Goal: Task Accomplishment & Management: Use online tool/utility

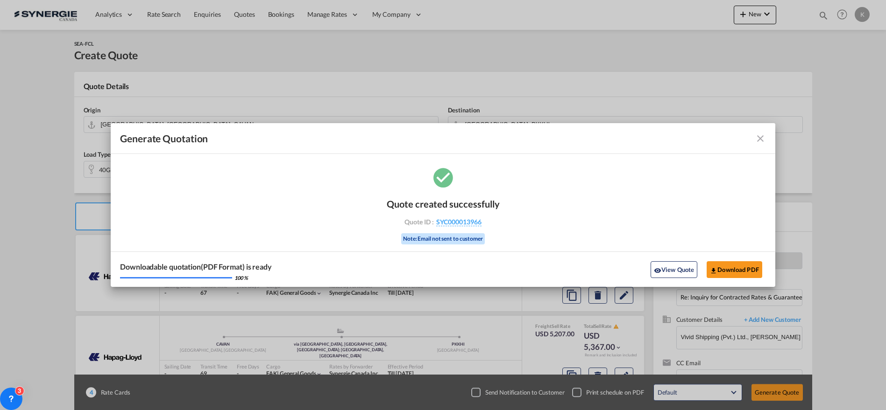
select select "Quotes"
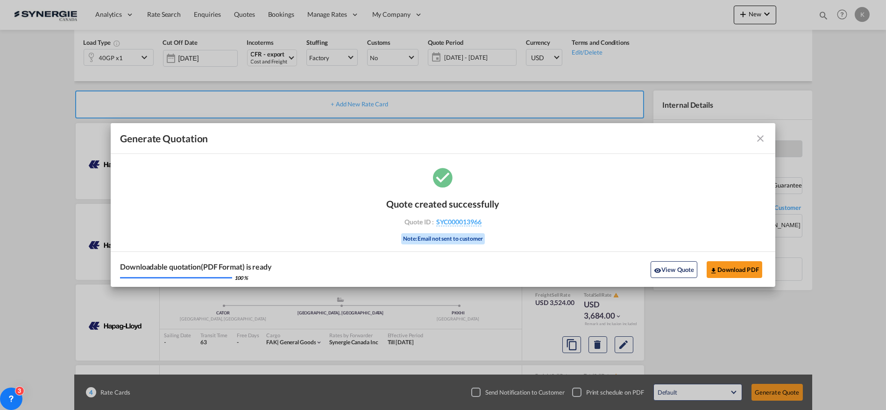
click at [762, 135] on md-icon "icon-close fg-AAA8AD cursor m-0" at bounding box center [760, 138] width 11 height 11
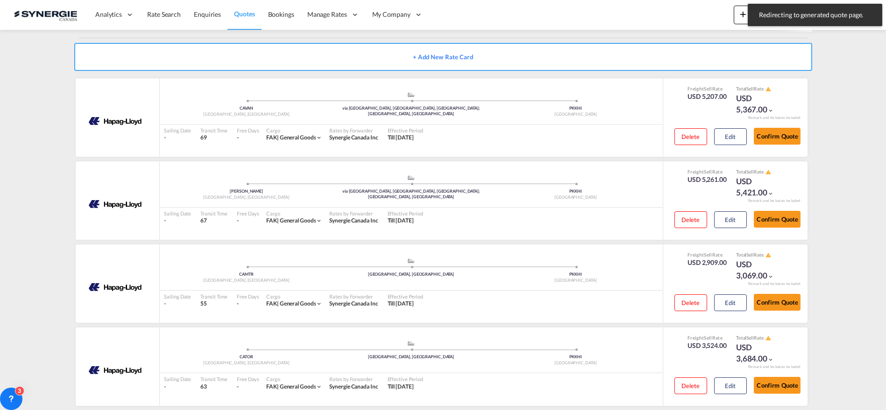
scroll to position [177, 0]
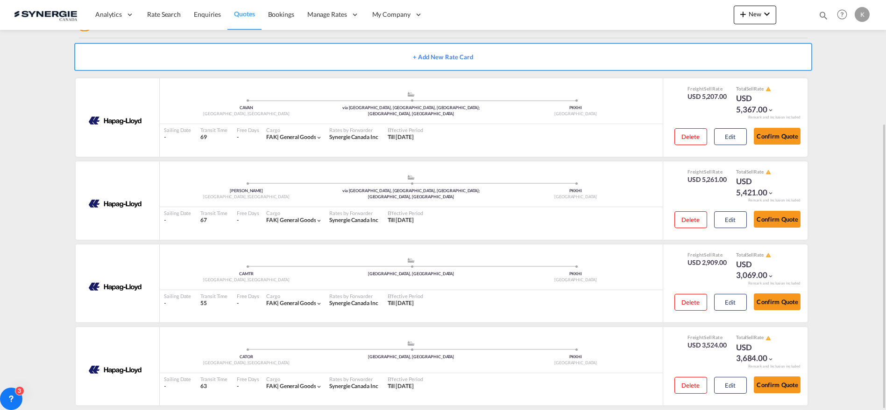
click at [819, 13] on md-icon "icon-magnify" at bounding box center [823, 15] width 10 height 10
drag, startPoint x: 695, startPoint y: 19, endPoint x: 668, endPoint y: 112, distance: 97.2
click at [679, 20] on div "Bookings Quotes Enquiries 13930" at bounding box center [740, 16] width 177 height 18
type input "13832"
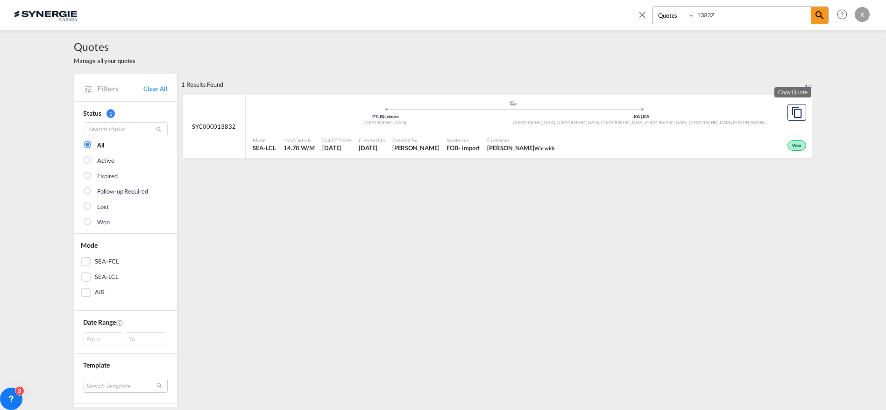
click at [781, 115] on div at bounding box center [796, 112] width 31 height 35
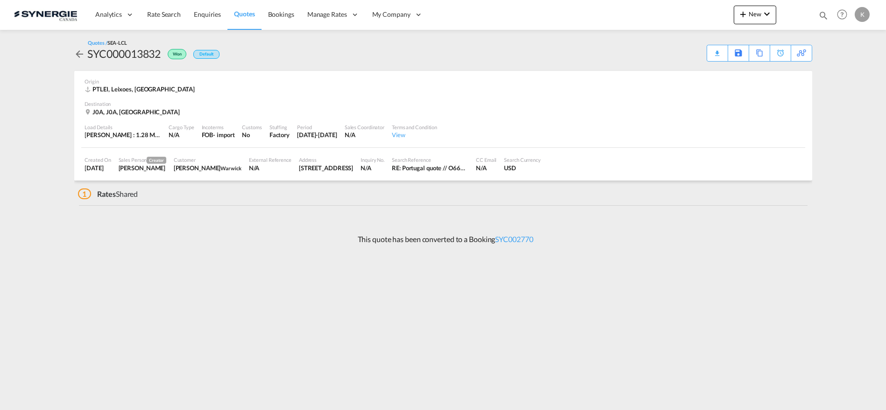
click at [76, 54] on md-icon "icon-arrow-left" at bounding box center [79, 54] width 11 height 11
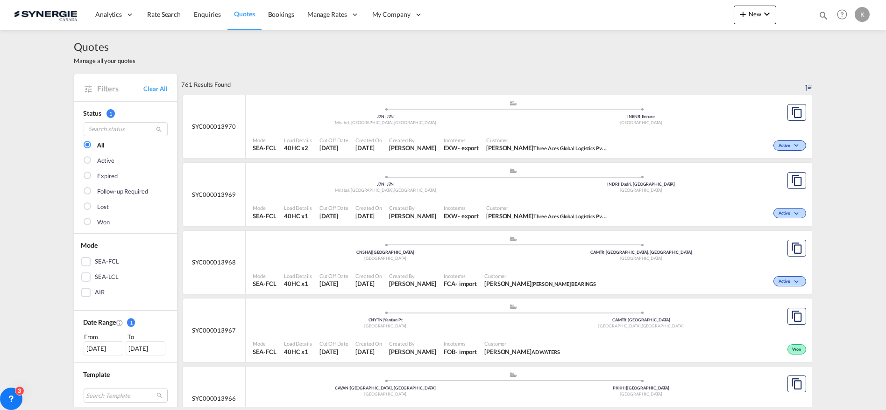
click at [825, 15] on md-icon "icon-magnify" at bounding box center [823, 15] width 10 height 10
click at [670, 17] on select "Bookings Quotes Enquiries" at bounding box center [674, 15] width 44 height 17
select select "Quotes"
click at [652, 7] on select "Bookings Quotes Enquiries" at bounding box center [674, 15] width 44 height 17
click at [714, 18] on input at bounding box center [753, 15] width 116 height 16
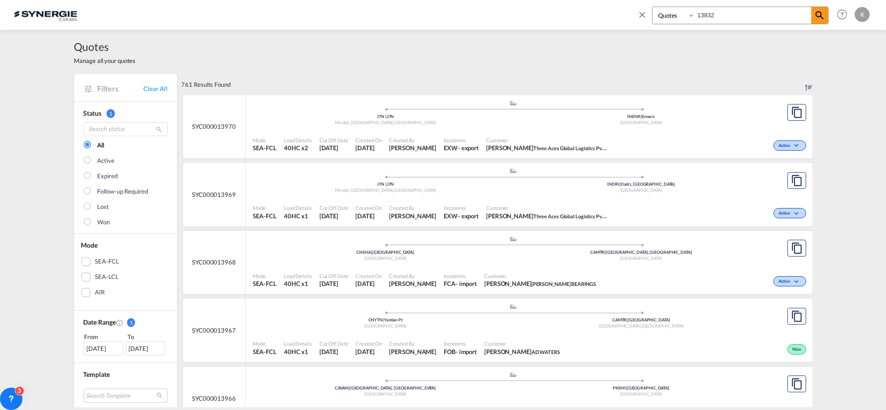
type input "13832"
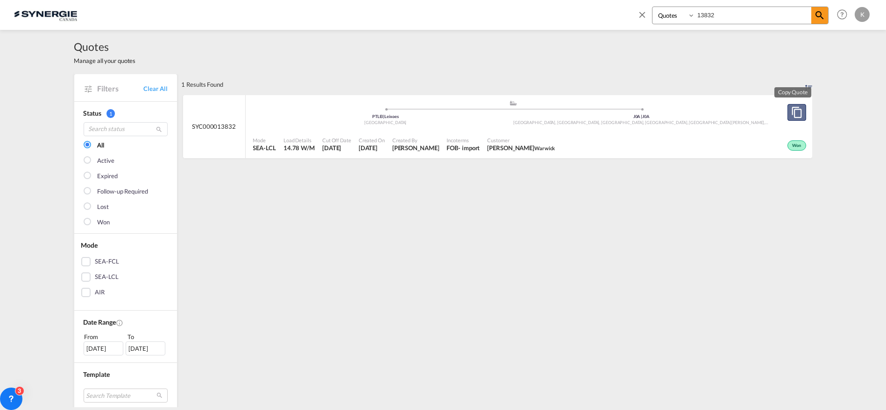
click at [795, 114] on md-icon "assets/icons/custom/copyQuote.svg" at bounding box center [796, 112] width 11 height 11
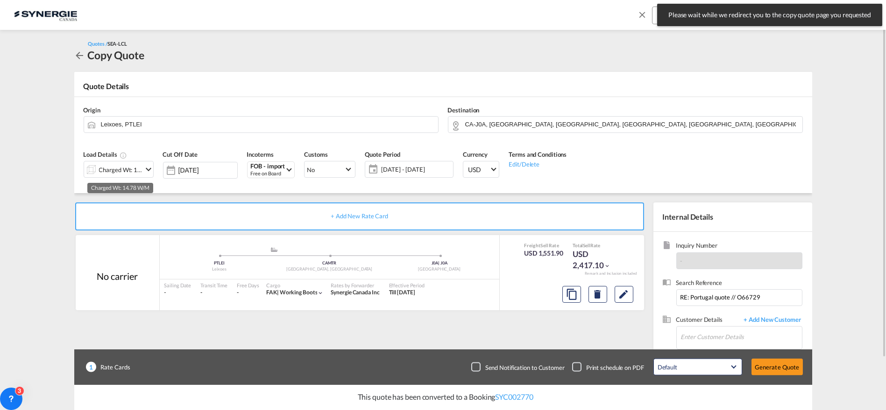
click at [126, 170] on div "Charged Wt: 14.78 W/M" at bounding box center [121, 169] width 44 height 13
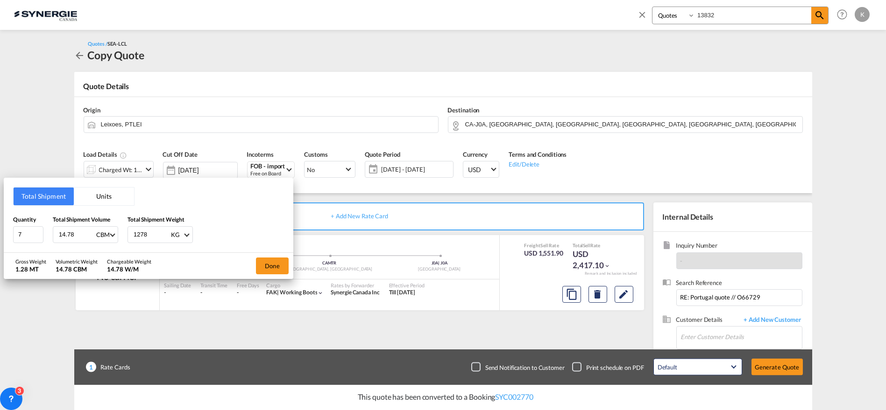
click at [96, 201] on button "Units" at bounding box center [104, 197] width 60 height 18
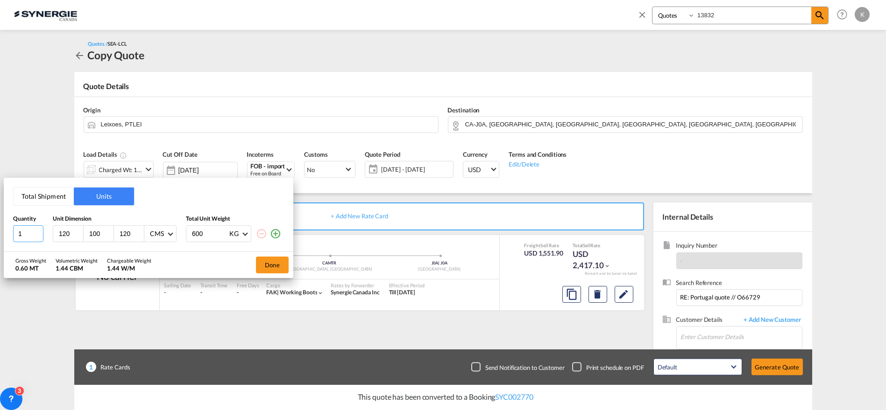
drag, startPoint x: 27, startPoint y: 233, endPoint x: -3, endPoint y: 236, distance: 30.4
click at [0, 236] on html "Analytics Reports Dashboard Rate Search Enquiries Quotes" at bounding box center [443, 205] width 886 height 410
type input "7"
type input "120"
type input "80"
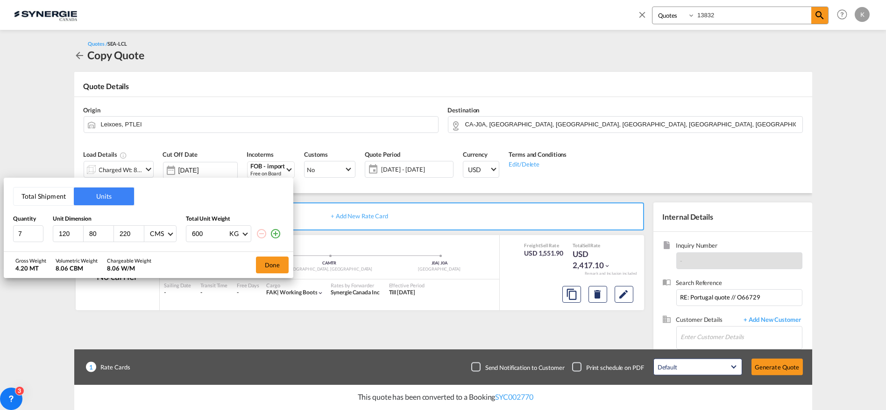
type input "220"
type input "183"
click at [647, 11] on div "Total Shipment Units Quantity Unit Dimension Total Unit Weight 7 120 80 220 CMS…" at bounding box center [443, 205] width 886 height 410
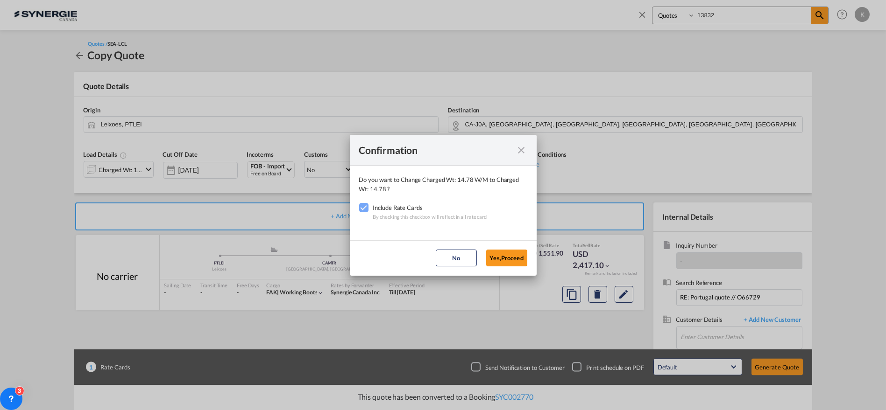
click at [465, 260] on button "No" at bounding box center [456, 258] width 41 height 17
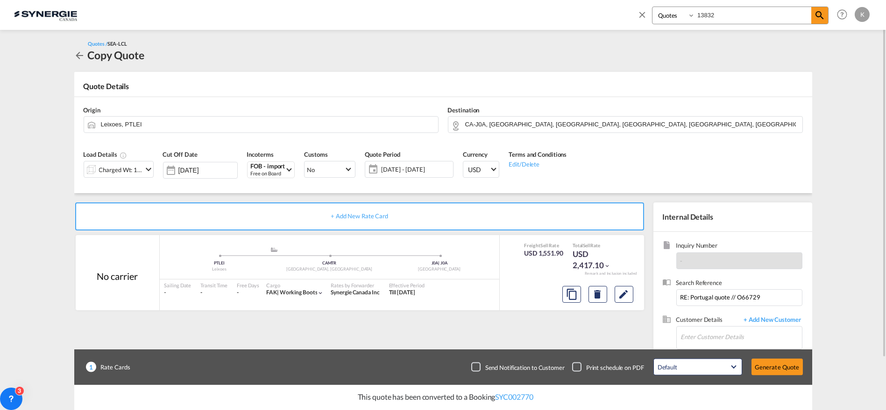
drag, startPoint x: 639, startPoint y: 18, endPoint x: 641, endPoint y: 12, distance: 6.4
click at [639, 16] on md-icon "icon-close" at bounding box center [642, 14] width 10 height 10
click at [641, 12] on div "Analytics Reports Dashboard Rate Search Enquiries Quotes Bookings" at bounding box center [443, 14] width 858 height 29
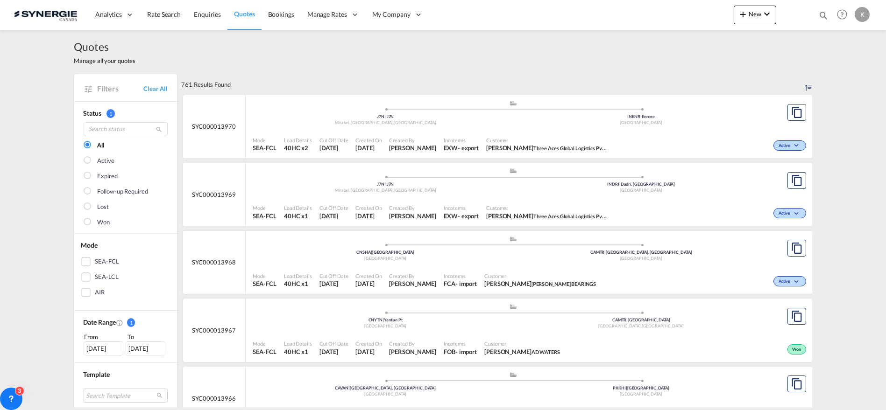
click at [823, 12] on md-icon "icon-magnify" at bounding box center [823, 15] width 10 height 10
click at [740, 16] on input "13832" at bounding box center [753, 15] width 116 height 16
